Goal: Task Accomplishment & Management: Complete application form

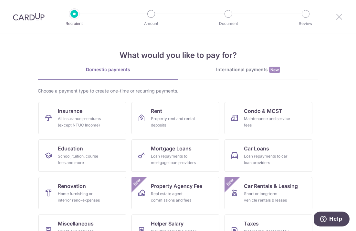
click at [336, 16] on icon at bounding box center [339, 17] width 8 height 8
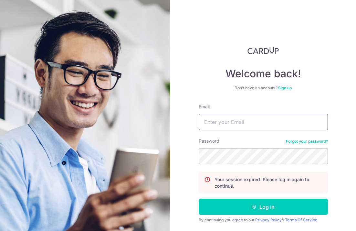
click at [277, 118] on input "Email" at bounding box center [263, 122] width 129 height 16
type input "song.linghui@gmail.com"
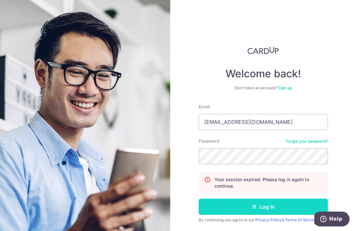
click at [277, 208] on button "Log in" at bounding box center [263, 206] width 129 height 16
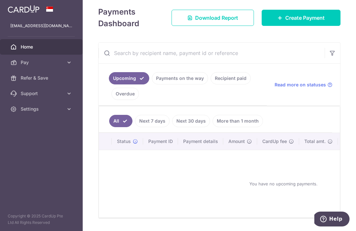
scroll to position [115, 0]
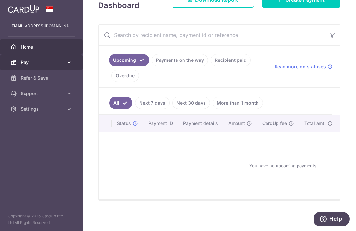
click at [41, 60] on span "Pay" at bounding box center [42, 62] width 43 height 6
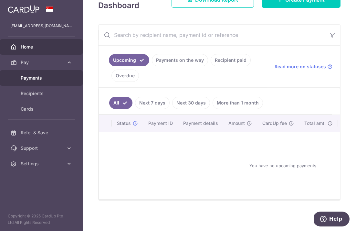
click at [48, 78] on span "Payments" at bounding box center [42, 78] width 43 height 6
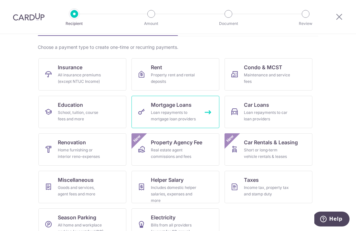
scroll to position [58, 0]
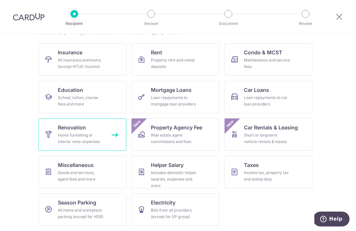
click at [109, 135] on link "Renovation Home furnishing or interior reno-expenses" at bounding box center [82, 134] width 88 height 32
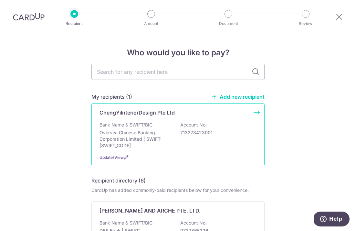
click at [135, 119] on div "ChengYiInteriorDesign Pte Ltd Bank Name & SWIFT/BIC: Oversea Chinese Banking Co…" at bounding box center [177, 134] width 173 height 63
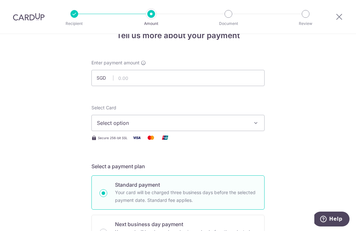
scroll to position [20, 0]
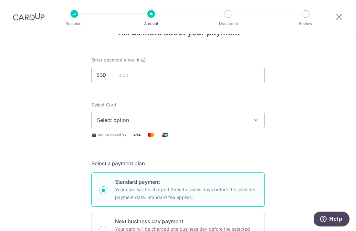
click at [135, 119] on span "Select option" at bounding box center [172, 120] width 150 height 8
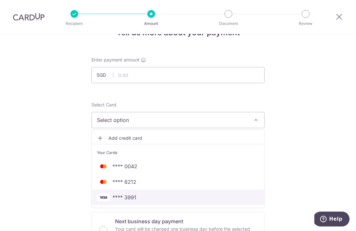
click at [124, 193] on span "**** 3991" at bounding box center [124, 197] width 24 height 8
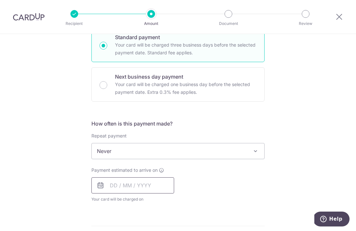
scroll to position [172, 0]
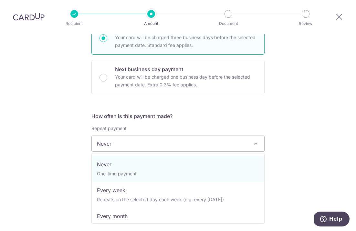
click at [135, 143] on span "Never" at bounding box center [178, 144] width 172 height 16
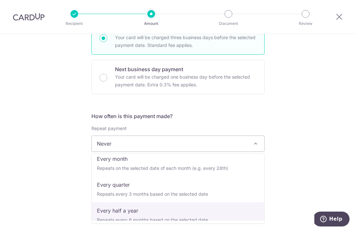
scroll to position [65, 0]
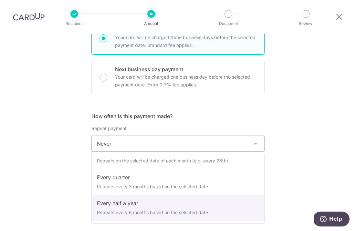
select select "5"
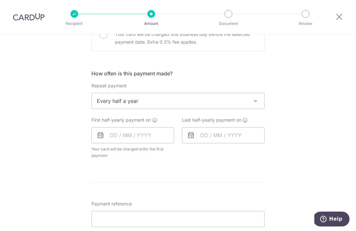
scroll to position [243, 0]
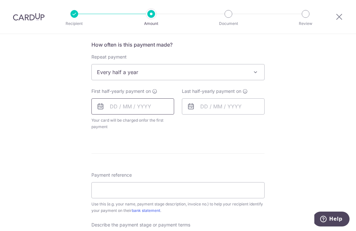
click at [130, 109] on input "text" at bounding box center [132, 106] width 83 height 16
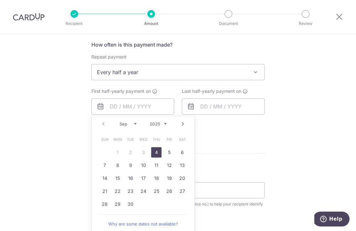
click at [158, 154] on link "4" at bounding box center [156, 152] width 10 height 10
type input "[DATE]"
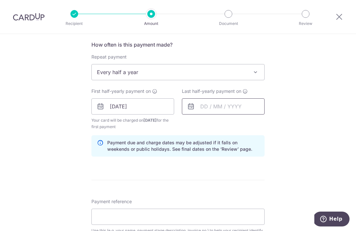
click at [211, 112] on input "text" at bounding box center [223, 106] width 83 height 16
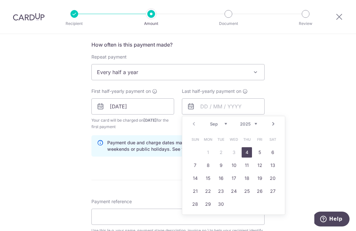
click at [275, 124] on link "Next" at bounding box center [273, 124] width 8 height 8
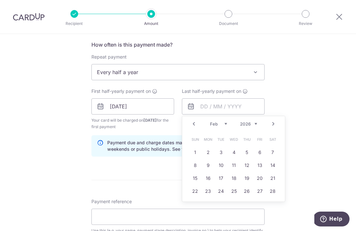
click at [275, 124] on link "Next" at bounding box center [273, 124] width 8 height 8
click at [235, 151] on link "4" at bounding box center [234, 152] width 10 height 10
type input "04/03/2026"
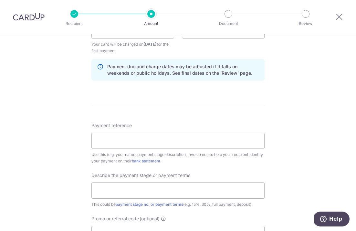
scroll to position [331, 0]
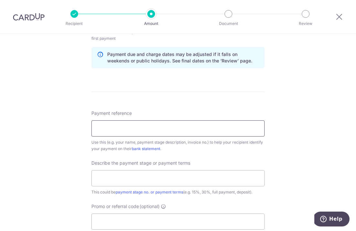
click at [162, 132] on input "Payment reference" at bounding box center [177, 128] width 173 height 16
type input "Song Ling Hui (Inv 2025025003)"
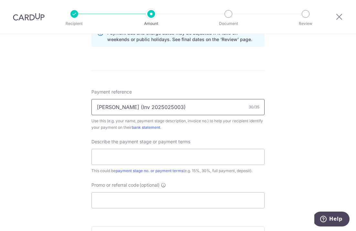
scroll to position [364, 0]
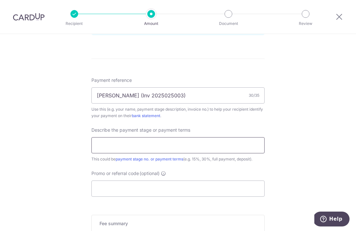
click at [158, 146] on input "text" at bounding box center [177, 145] width 173 height 16
type input "50%"
click at [145, 187] on input "Promo or referral code (optional)" at bounding box center [177, 188] width 173 height 16
type input "r"
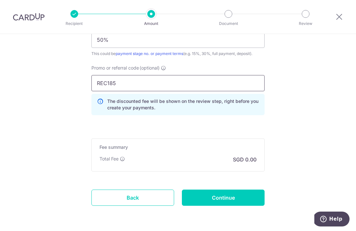
scroll to position [493, 0]
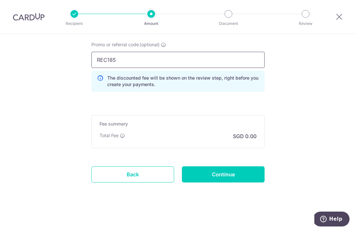
type input "REC185"
click at [175, 140] on div "Fee summary Base fee Extend fee Next-day fee Total Fee SGD 0.00" at bounding box center [177, 131] width 173 height 33
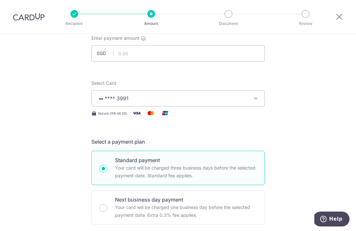
scroll to position [45, 0]
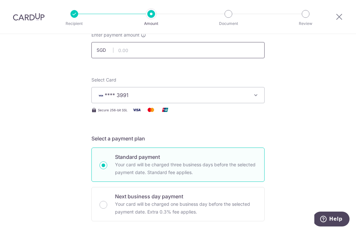
click at [157, 53] on input "text" at bounding box center [177, 50] width 173 height 16
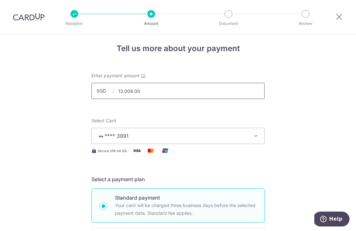
scroll to position [0, 0]
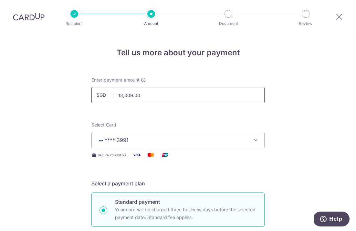
drag, startPoint x: 145, startPoint y: 93, endPoint x: 107, endPoint y: 89, distance: 38.0
click at [108, 91] on input "13,009.00" at bounding box center [177, 95] width 173 height 16
click button "Add Card" at bounding box center [0, 0] width 0 height 0
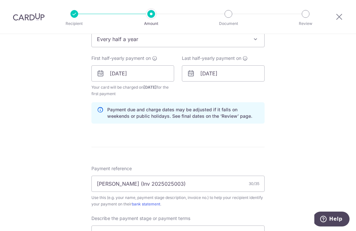
scroll to position [493, 0]
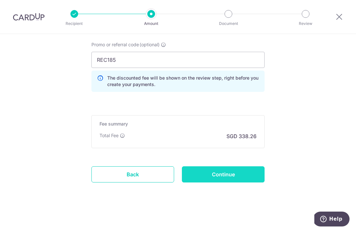
click at [216, 181] on input "Continue" at bounding box center [223, 174] width 83 height 16
type input "13,010.00"
type input "Create Schedule"
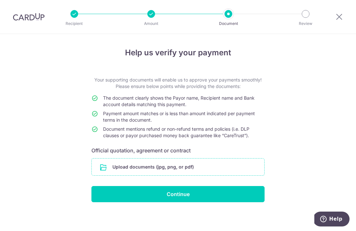
click at [213, 165] on input "file" at bounding box center [178, 166] width 172 height 17
click at [139, 164] on input "file" at bounding box center [178, 166] width 172 height 17
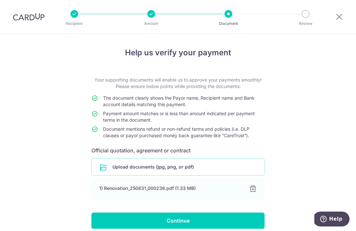
scroll to position [28, 0]
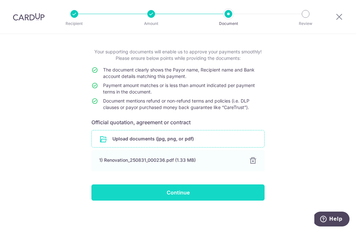
click at [180, 191] on input "Continue" at bounding box center [177, 192] width 173 height 16
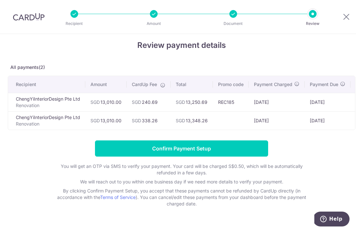
scroll to position [8, 0]
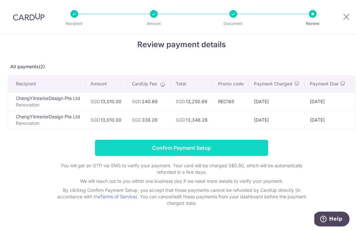
click at [223, 154] on input "Confirm Payment Setup" at bounding box center [181, 148] width 173 height 16
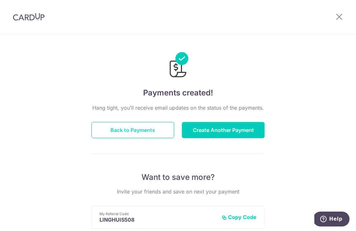
click at [159, 134] on button "Back to Payments" at bounding box center [132, 130] width 83 height 16
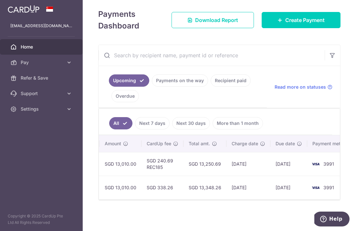
scroll to position [0, 217]
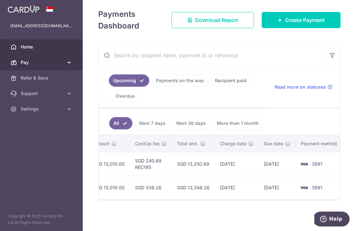
click at [51, 60] on span "Pay" at bounding box center [42, 62] width 43 height 6
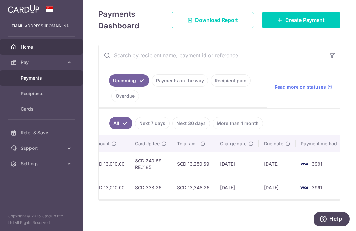
click at [51, 76] on span "Payments" at bounding box center [42, 78] width 43 height 6
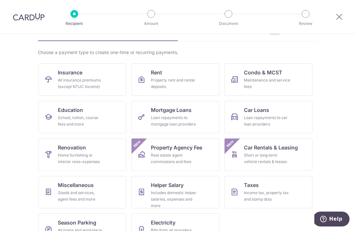
scroll to position [58, 0]
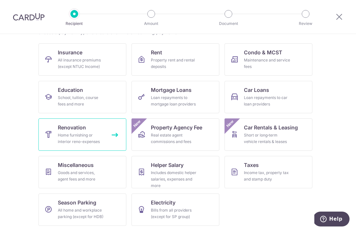
click at [112, 140] on link "Renovation Home furnishing or interior reno-expenses" at bounding box center [82, 134] width 88 height 32
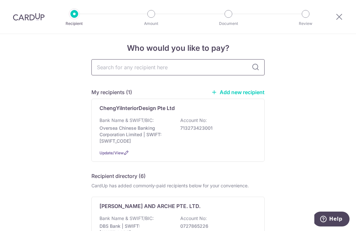
scroll to position [5, 0]
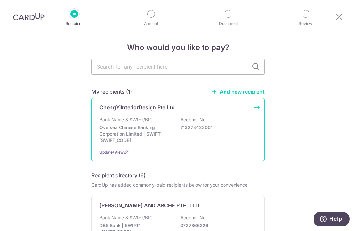
click at [184, 118] on p "Account No:" at bounding box center [193, 119] width 26 height 6
